Goal: Information Seeking & Learning: Learn about a topic

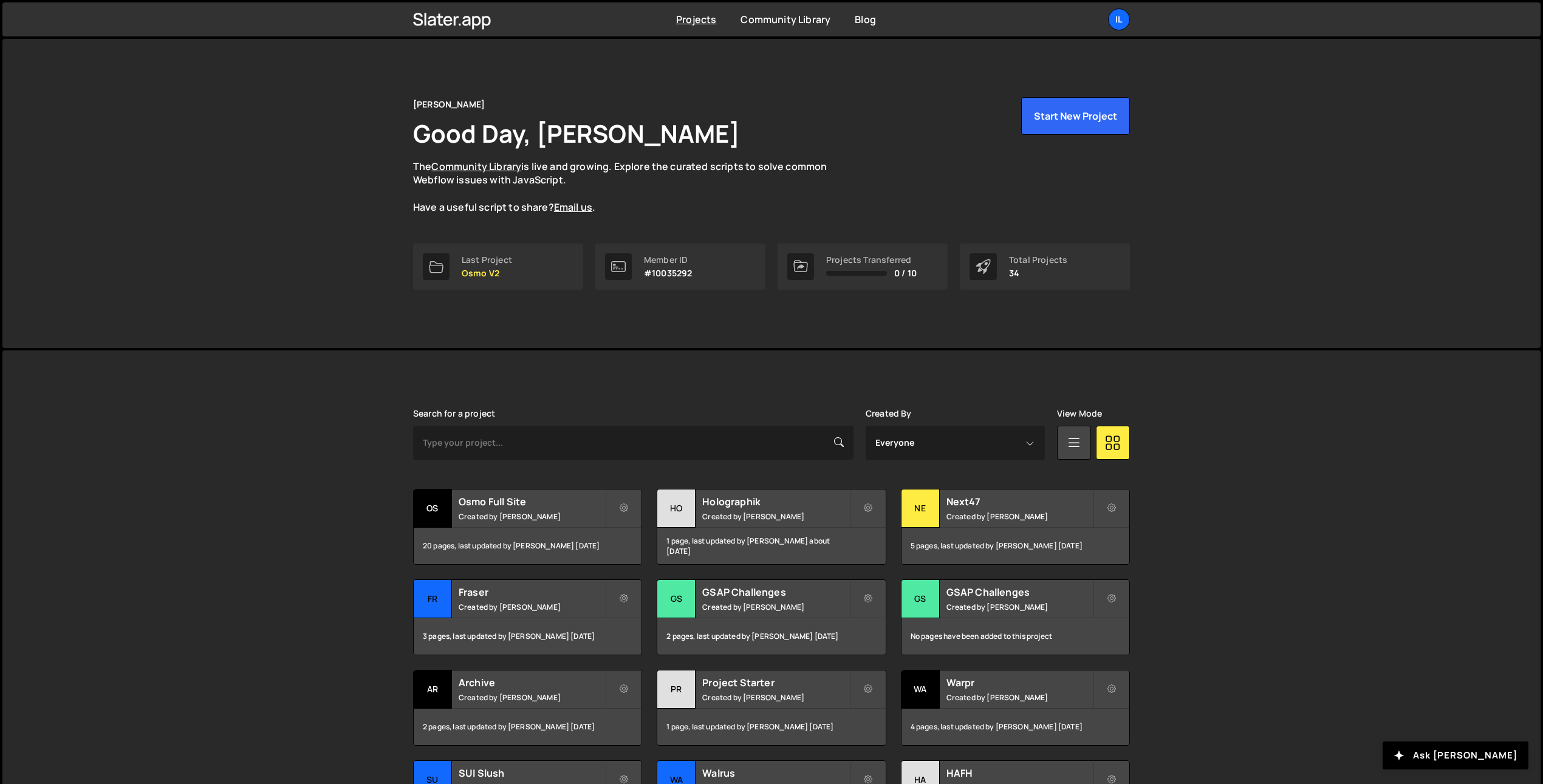
scroll to position [148, 0]
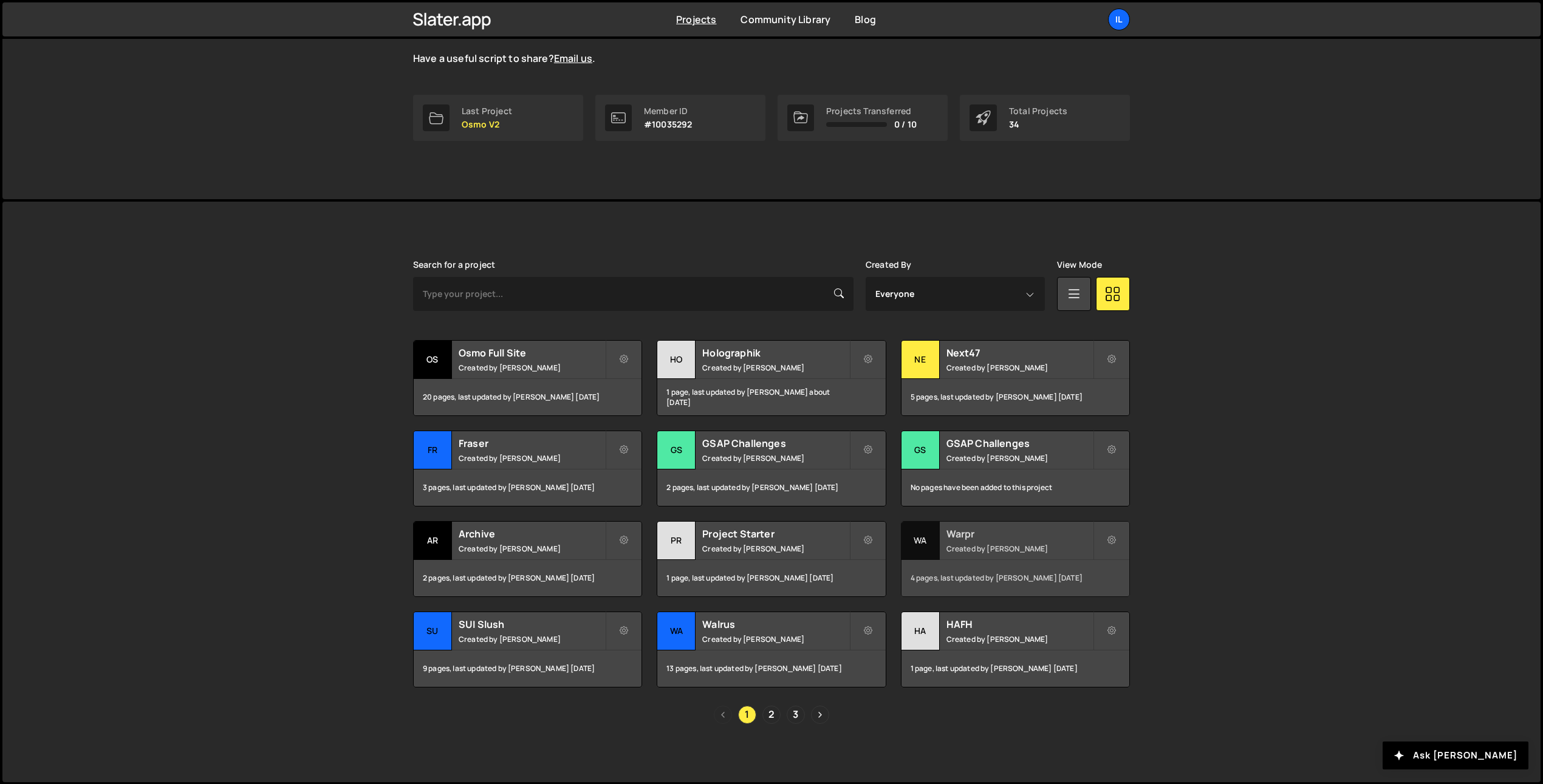
click at [954, 538] on h2 "Warpr" at bounding box center [1020, 534] width 146 height 13
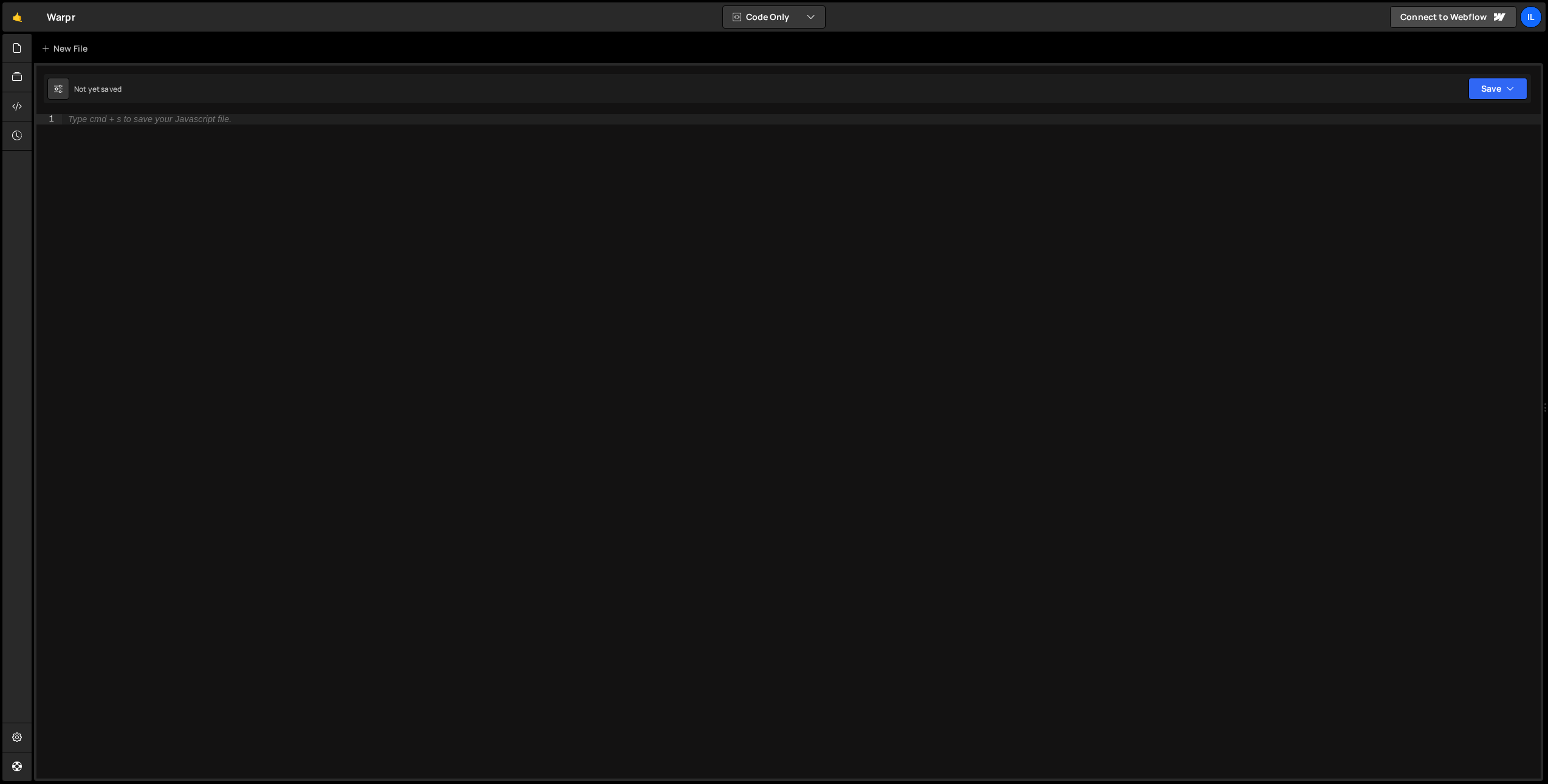
click at [1, 38] on div "Hold on a sec... Are you certain you wish to leave this page? Any changes you'v…" at bounding box center [774, 392] width 1548 height 784
click at [19, 49] on icon at bounding box center [17, 48] width 10 height 13
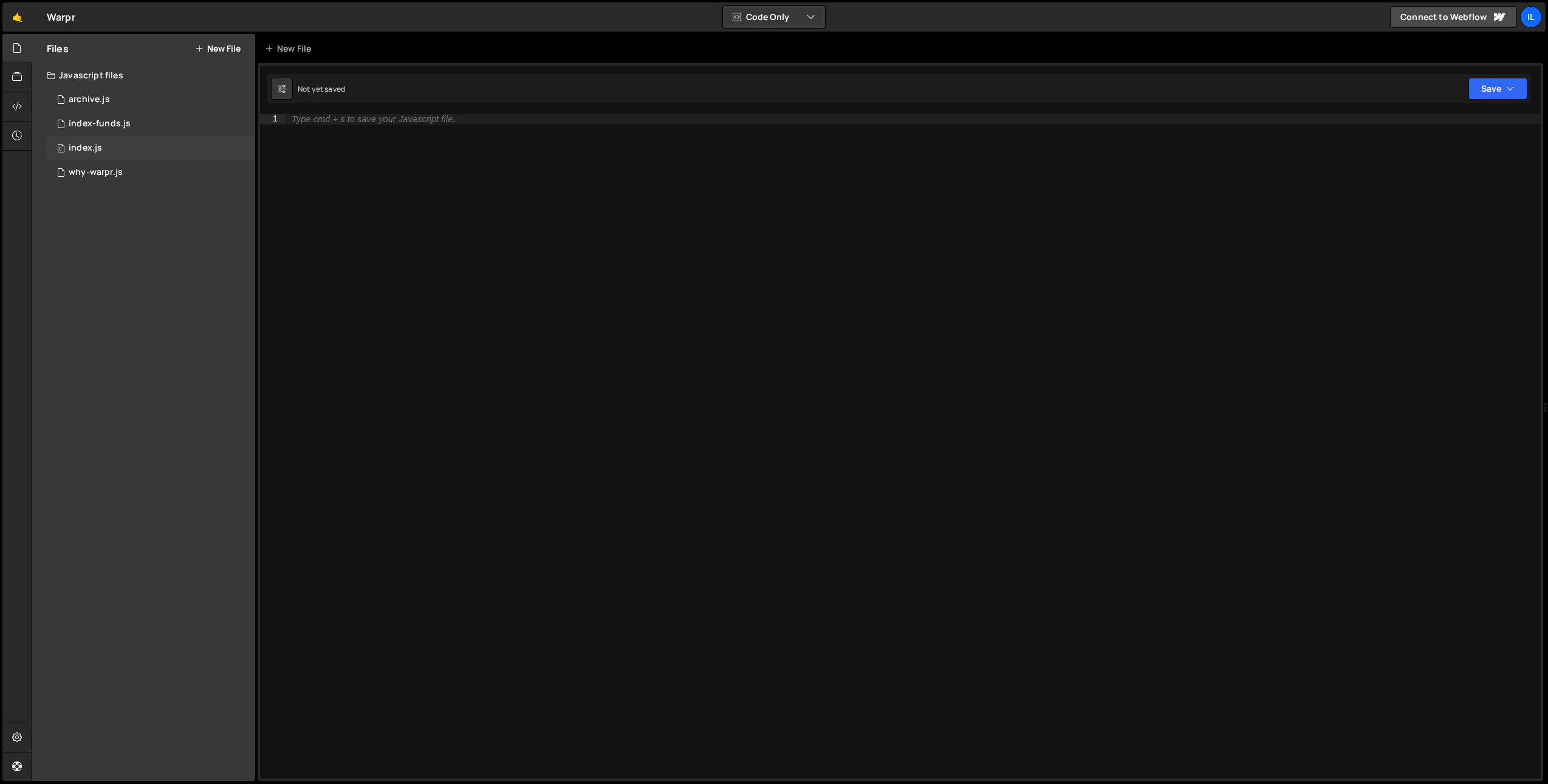
click at [87, 151] on div "index.js" at bounding box center [85, 148] width 33 height 11
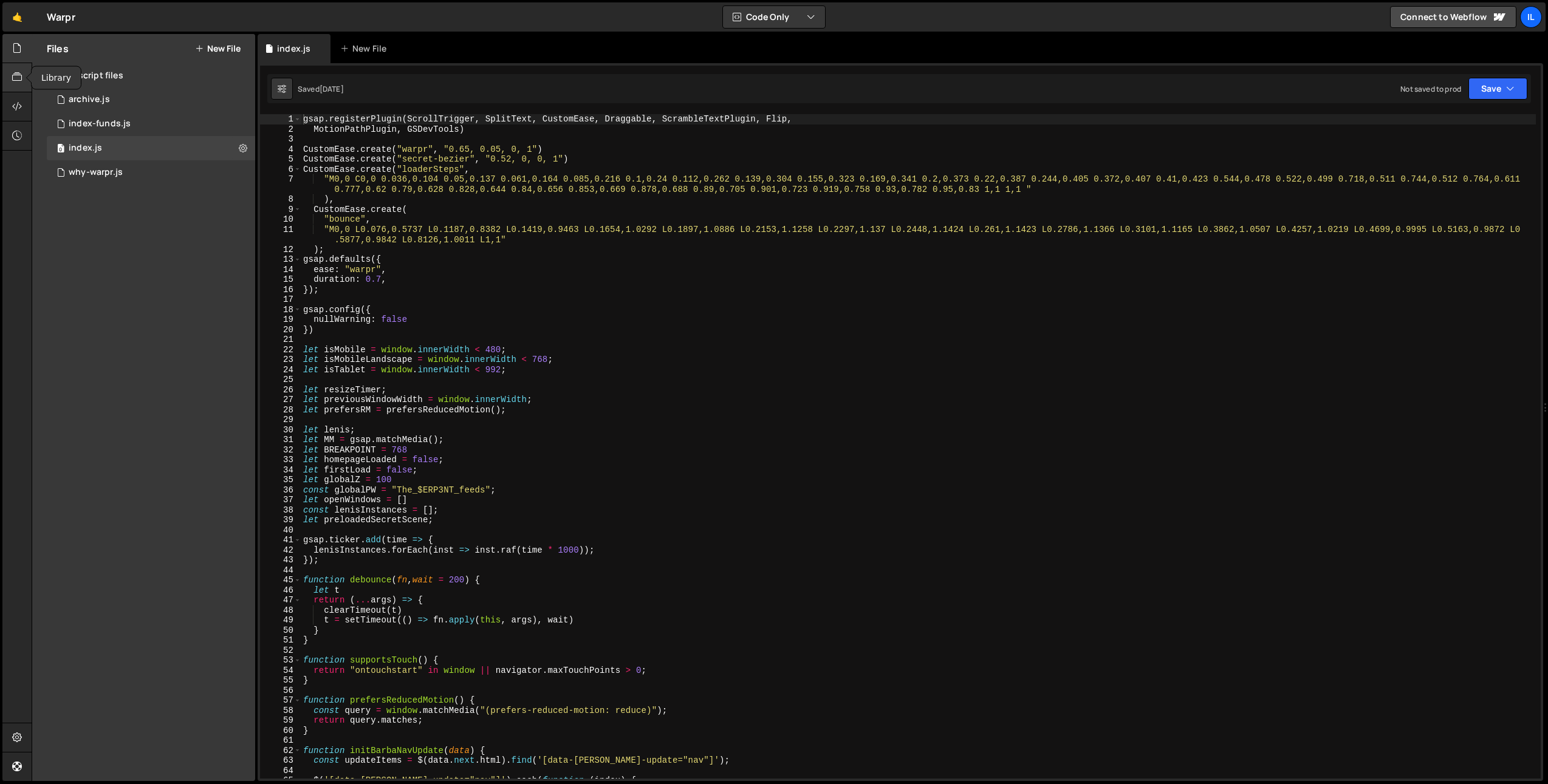
scroll to position [5410, 0]
click at [287, 537] on div "41" at bounding box center [281, 540] width 42 height 10
click at [292, 540] on div "41" at bounding box center [281, 540] width 42 height 10
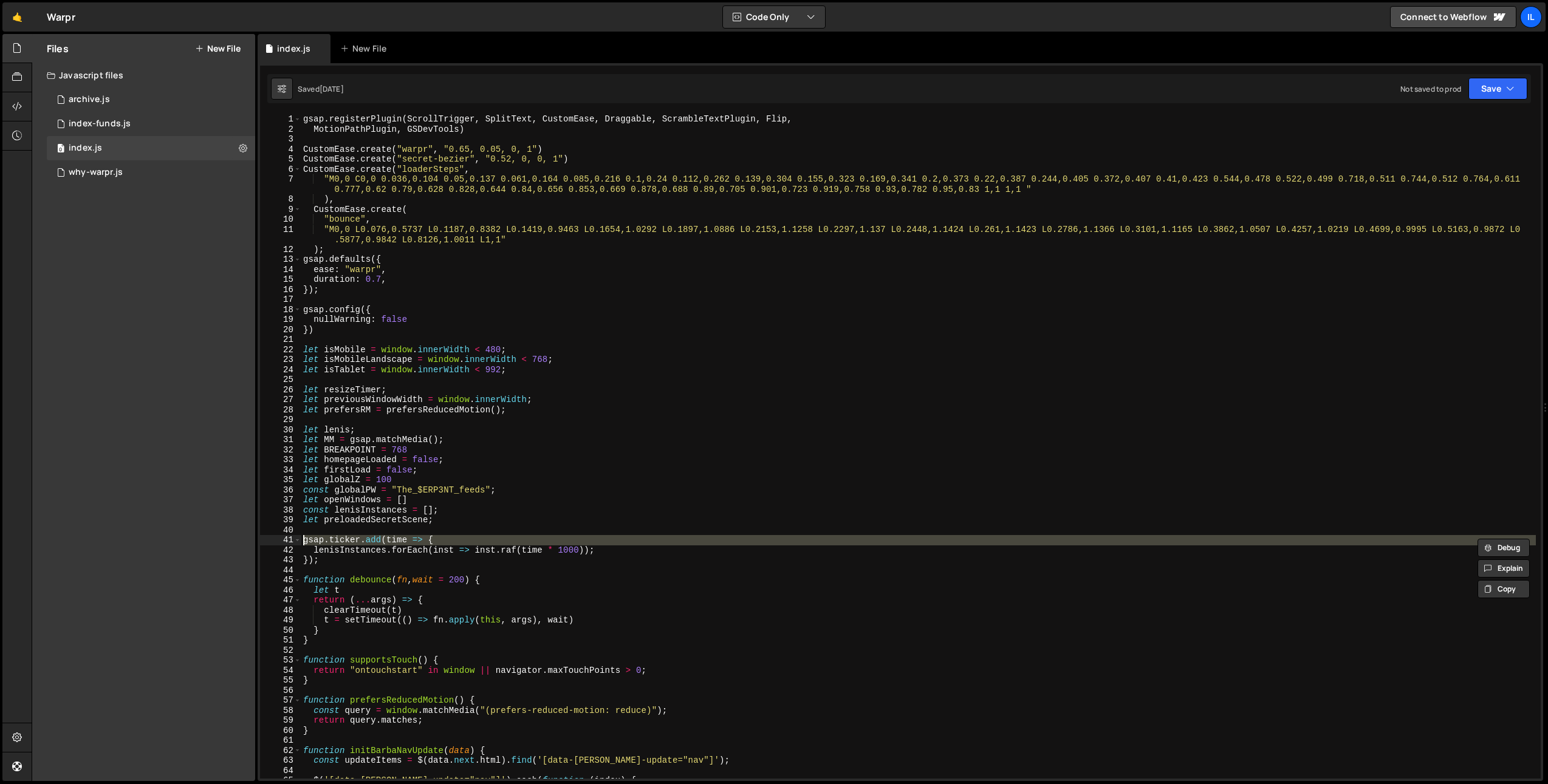
click at [294, 540] on div "41" at bounding box center [281, 540] width 42 height 10
type textarea "}"
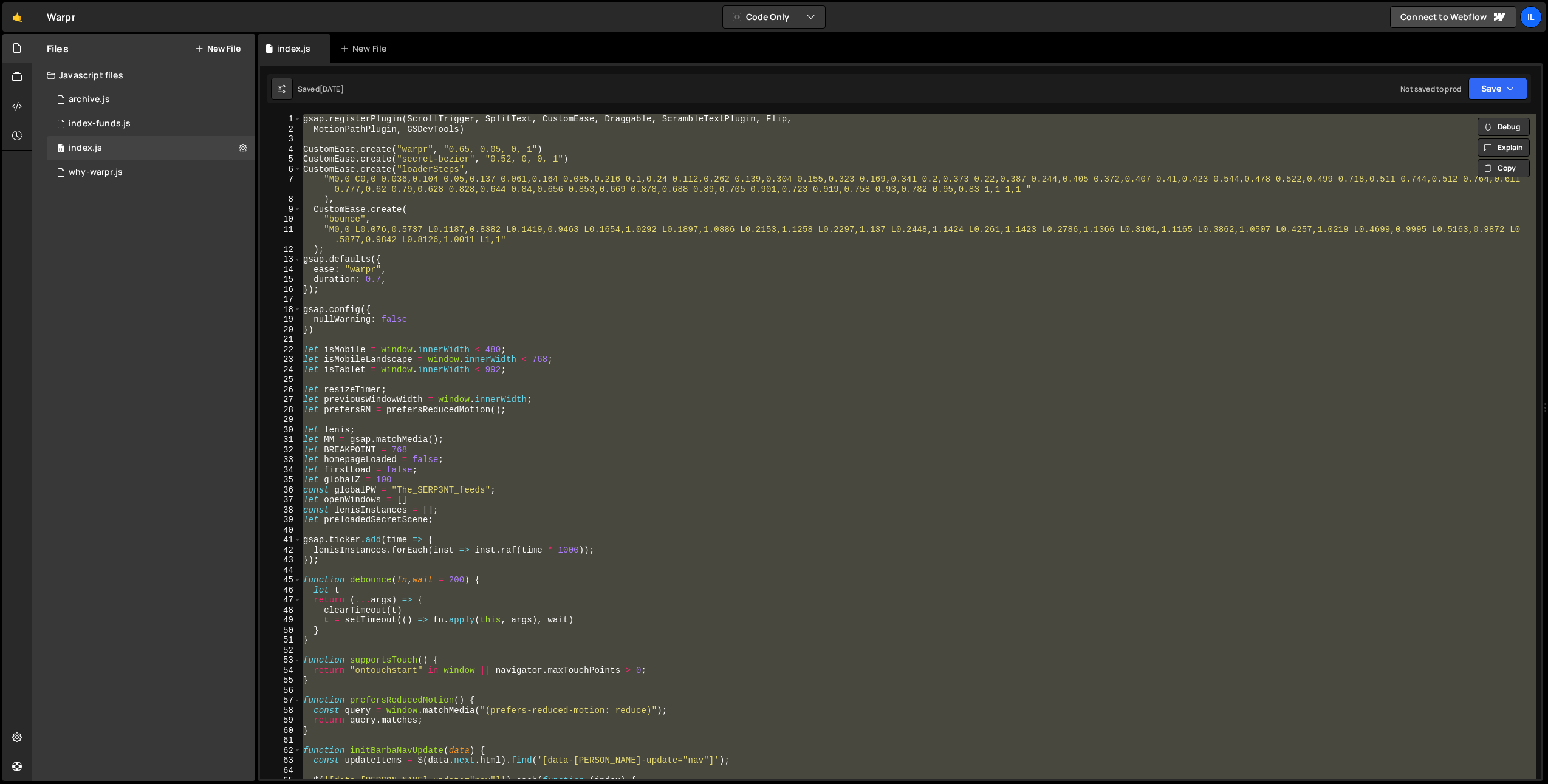
click at [294, 540] on div "41" at bounding box center [281, 540] width 42 height 10
click at [296, 541] on span at bounding box center [298, 540] width 7 height 10
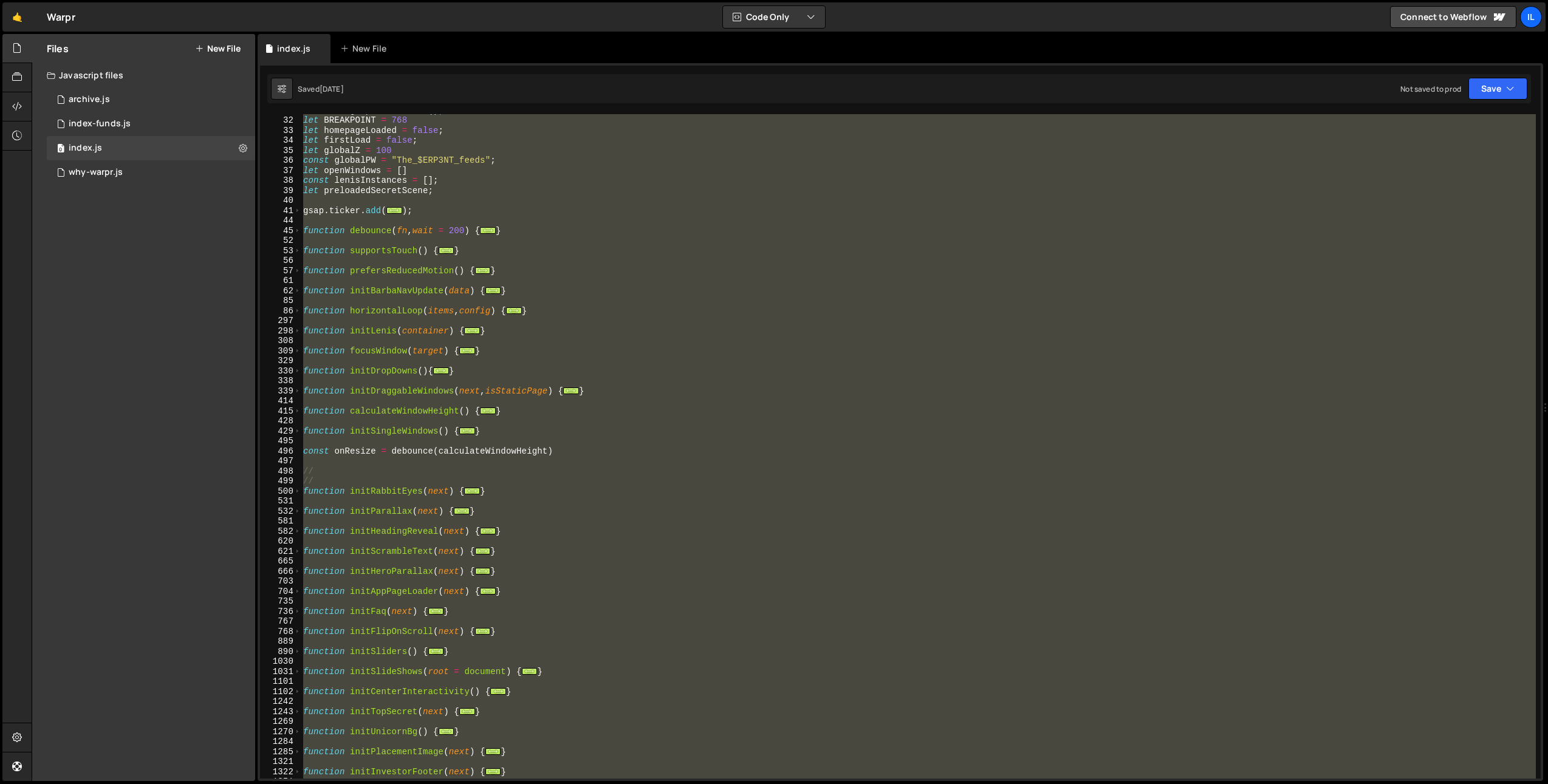
click at [436, 560] on div "let MM = gsap . matchMedia ( ) ; let BREAKPOINT = 768 let homepageLoaded = fals…" at bounding box center [918, 447] width 1235 height 684
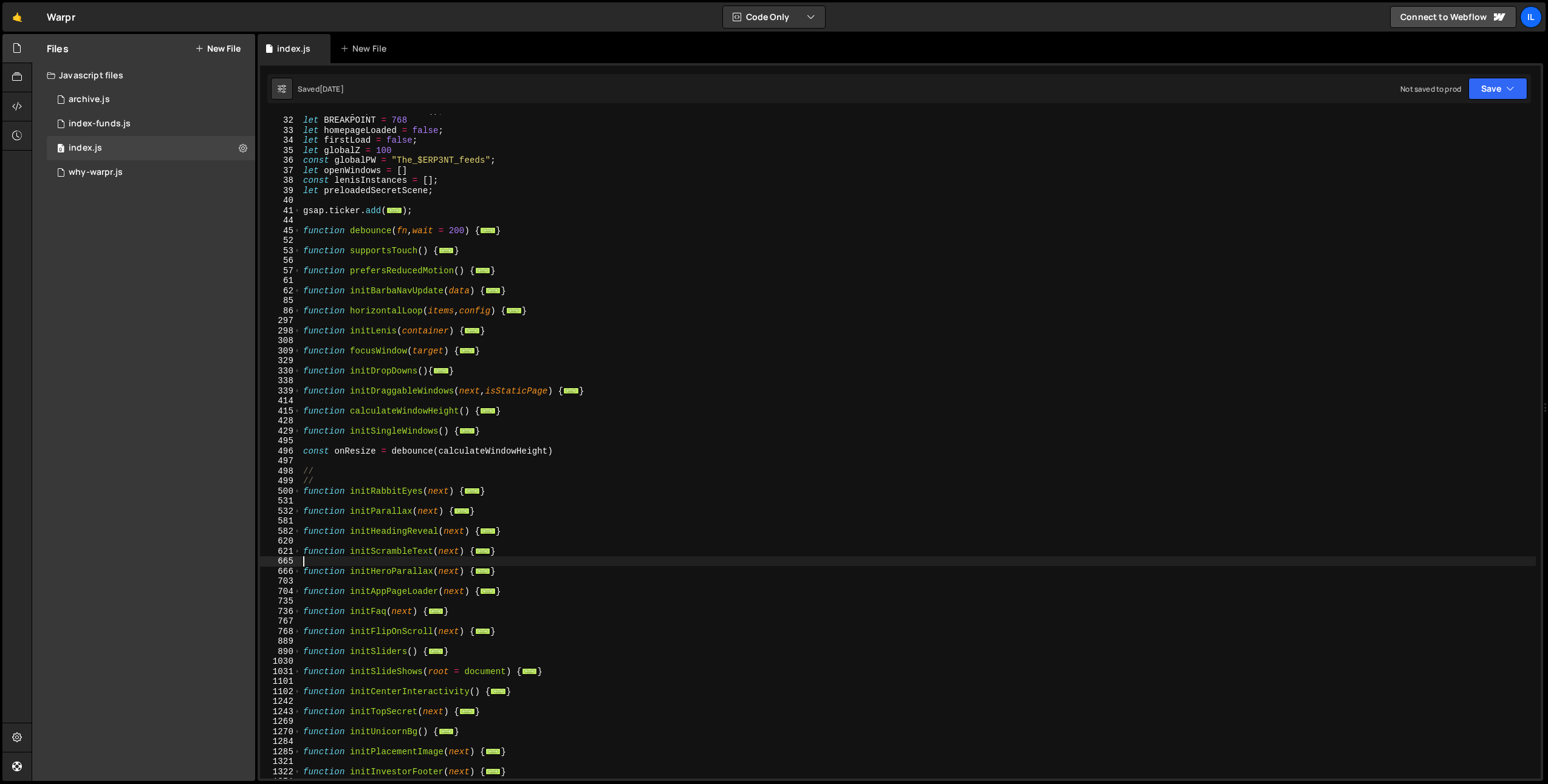
scroll to position [547, 0]
